Goal: Information Seeking & Learning: Learn about a topic

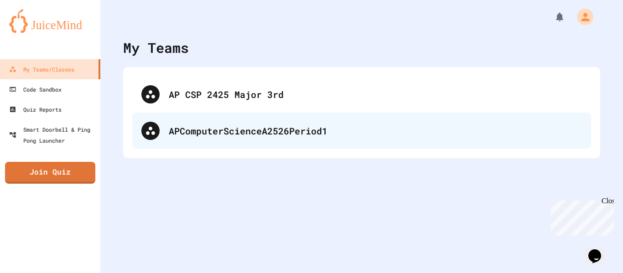
click at [277, 139] on div "APComputerScienceA2526Period1" at bounding box center [361, 131] width 459 height 37
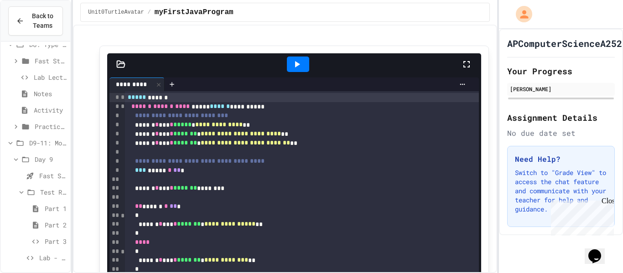
scroll to position [178, 0]
click at [52, 255] on span "Lab - Hidden Figures: Launch Weight Calculator" at bounding box center [52, 256] width 27 height 10
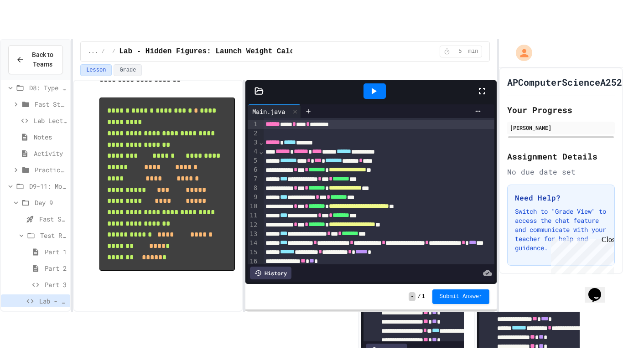
scroll to position [1864, 0]
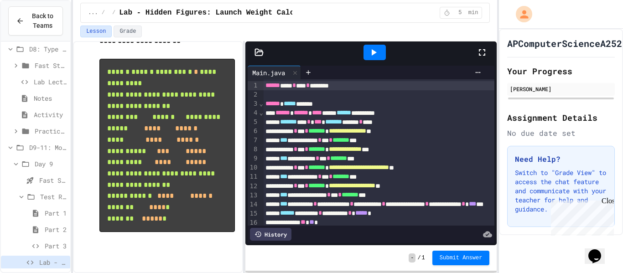
click at [483, 51] on icon at bounding box center [482, 52] width 11 height 11
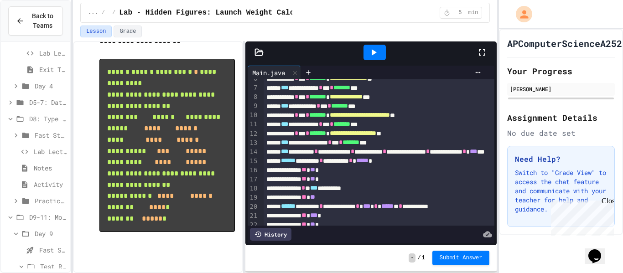
scroll to position [55, 1]
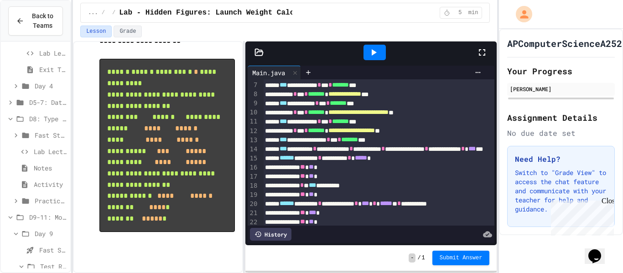
click at [389, 113] on span "**********" at bounding box center [359, 112] width 60 height 6
